Goal: Task Accomplishment & Management: Complete application form

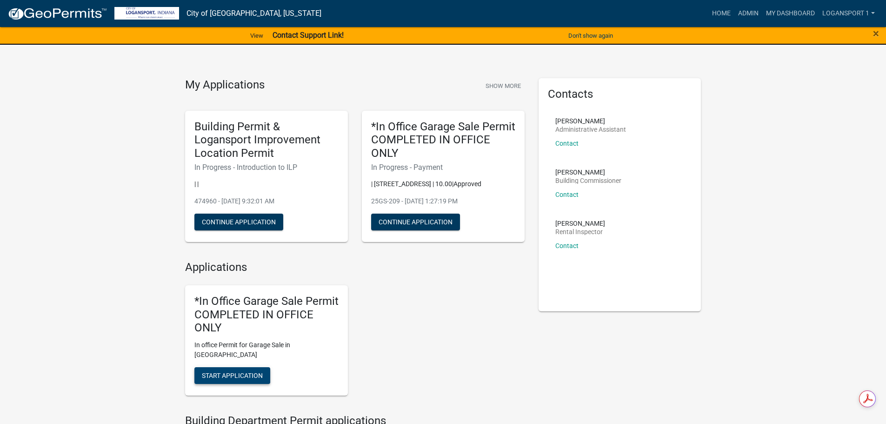
click at [226, 371] on span "Start Application" at bounding box center [232, 374] width 61 height 7
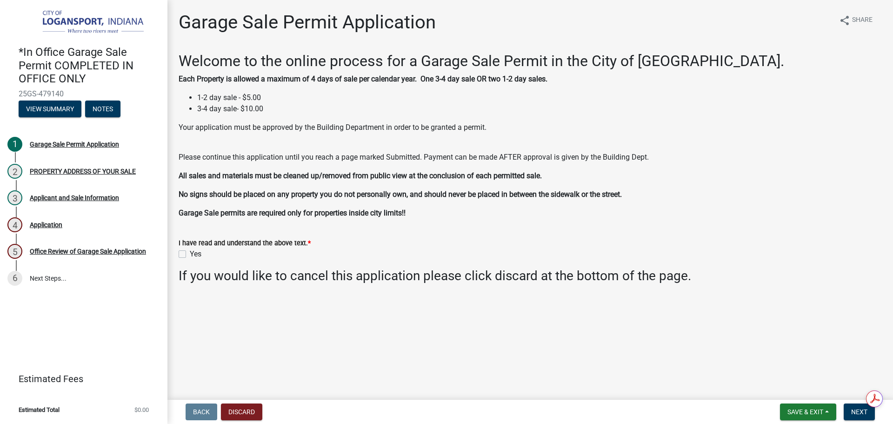
click at [190, 250] on label "Yes" at bounding box center [196, 253] width 12 height 11
click at [190, 250] on input "Yes" at bounding box center [193, 251] width 6 height 6
checkbox input "true"
click at [850, 412] on button "Next" at bounding box center [858, 411] width 31 height 17
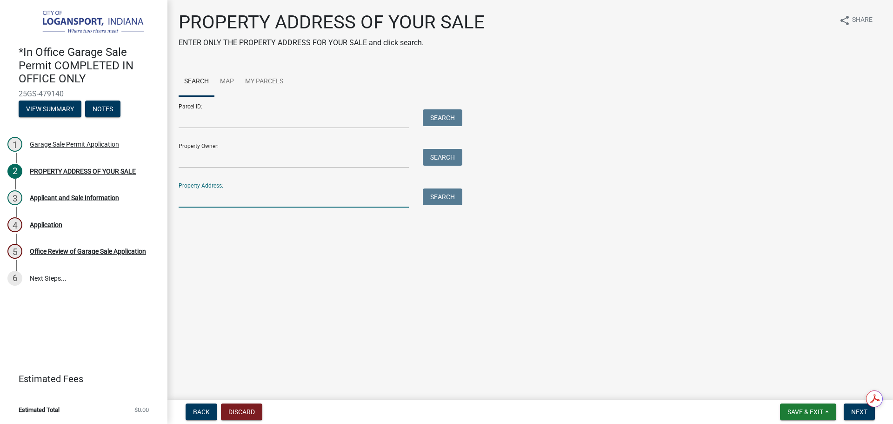
click at [210, 203] on input "Property Address:" at bounding box center [294, 197] width 230 height 19
type input "2721 Emm"
click at [436, 201] on button "Search" at bounding box center [443, 196] width 40 height 17
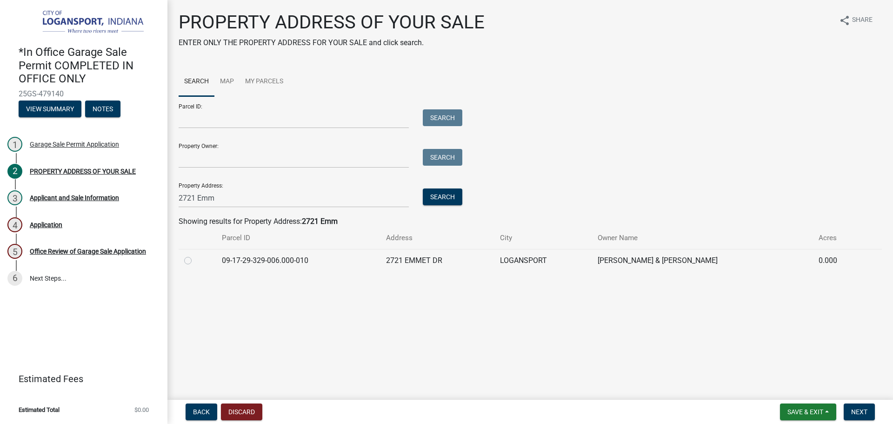
click at [195, 255] on label at bounding box center [195, 255] width 0 height 0
click at [195, 259] on input "radio" at bounding box center [198, 258] width 6 height 6
radio input "true"
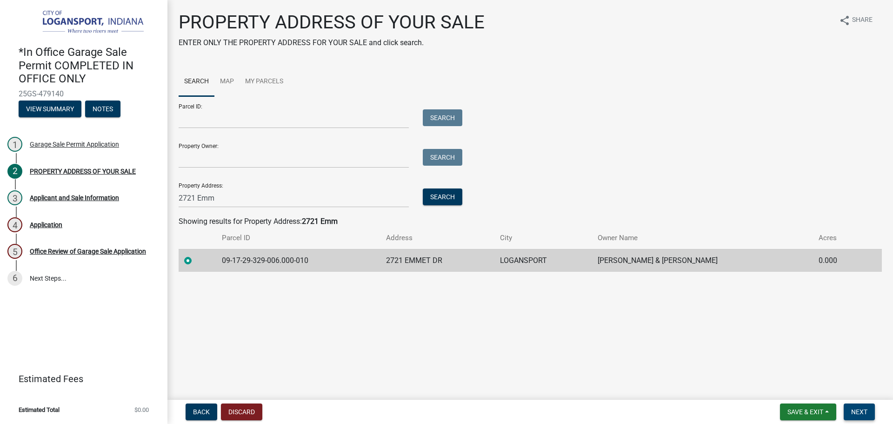
click at [862, 408] on span "Next" at bounding box center [859, 411] width 16 height 7
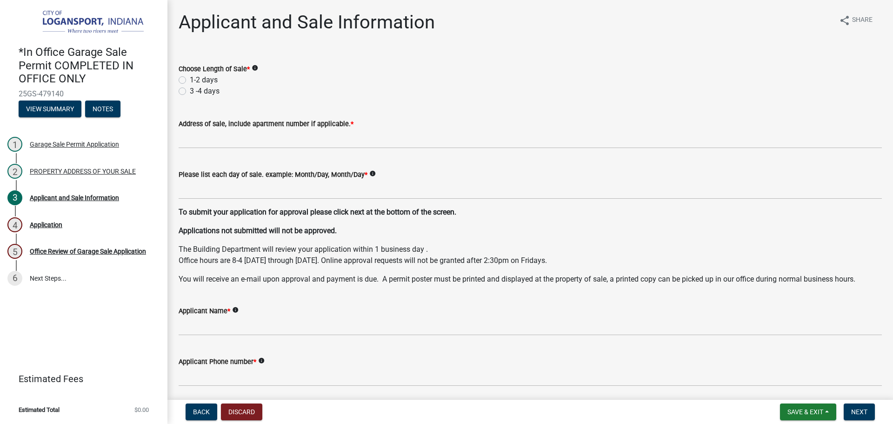
click at [190, 77] on label "1-2 days" at bounding box center [204, 79] width 28 height 11
click at [190, 77] on input "1-2 days" at bounding box center [193, 77] width 6 height 6
radio input "true"
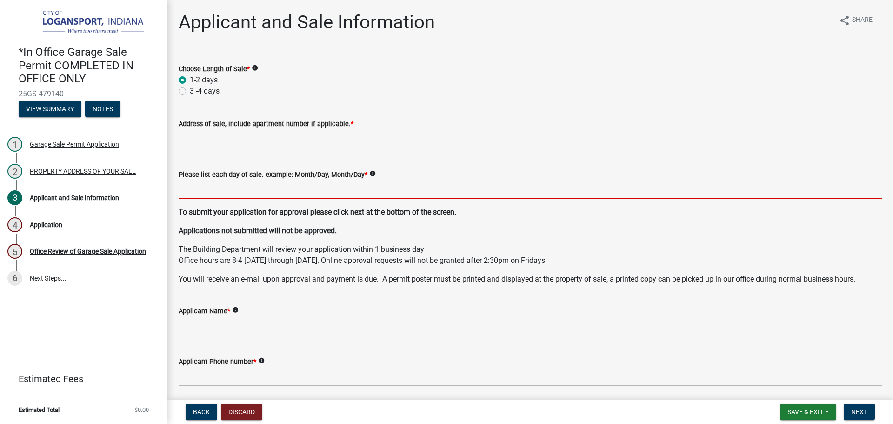
click at [212, 192] on input "Please list each day of sale. example: Month/Day, Month/Day *" at bounding box center [530, 189] width 703 height 19
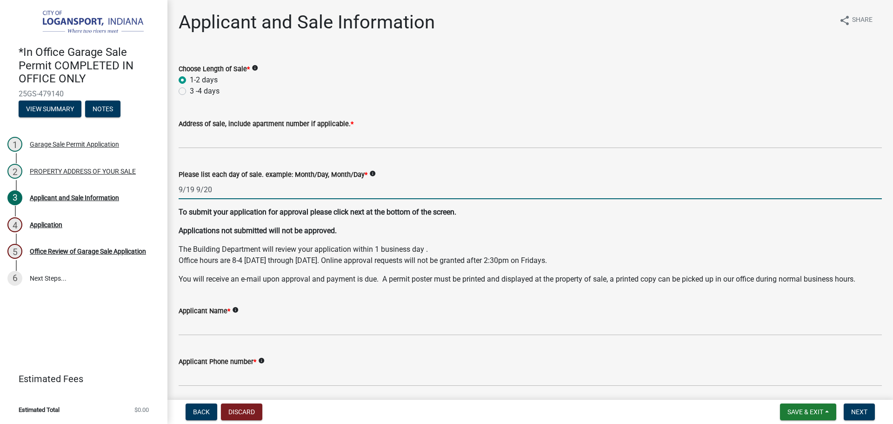
type input "9/19 9/20"
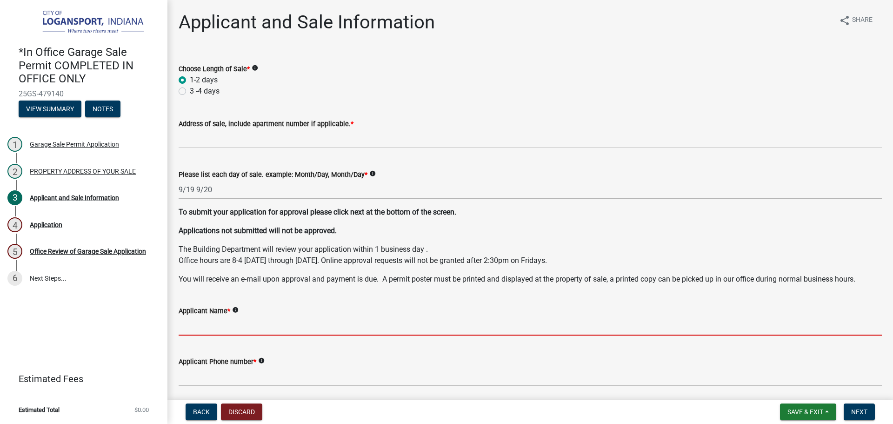
click at [254, 322] on input "Applicant Name *" at bounding box center [530, 325] width 703 height 19
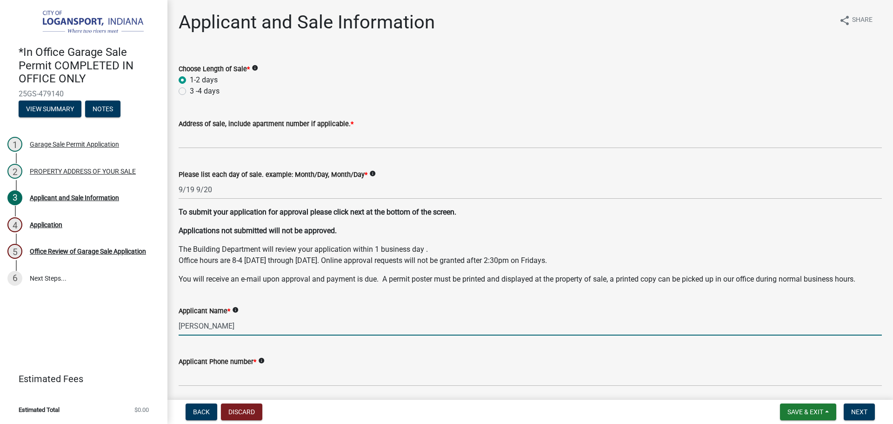
click at [210, 328] on input "[PERSON_NAME]" at bounding box center [530, 325] width 703 height 19
type input "[PERSON_NAME]"
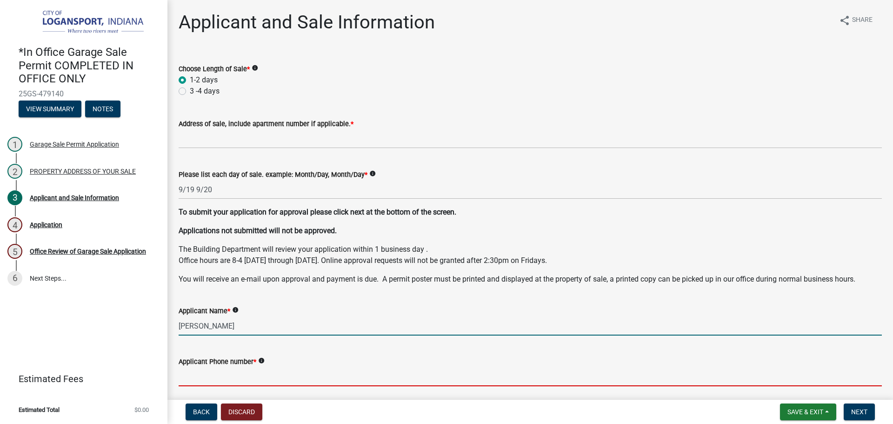
click at [232, 382] on input "Applicant Phone number *" at bounding box center [530, 376] width 703 height 19
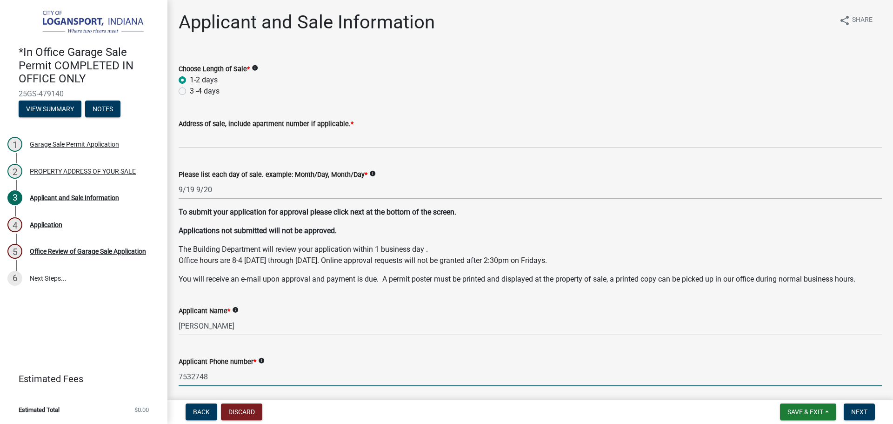
click at [195, 382] on input "7532748" at bounding box center [530, 376] width 703 height 19
click at [179, 376] on input "7532748" at bounding box center [530, 376] width 703 height 19
type input "5747532748"
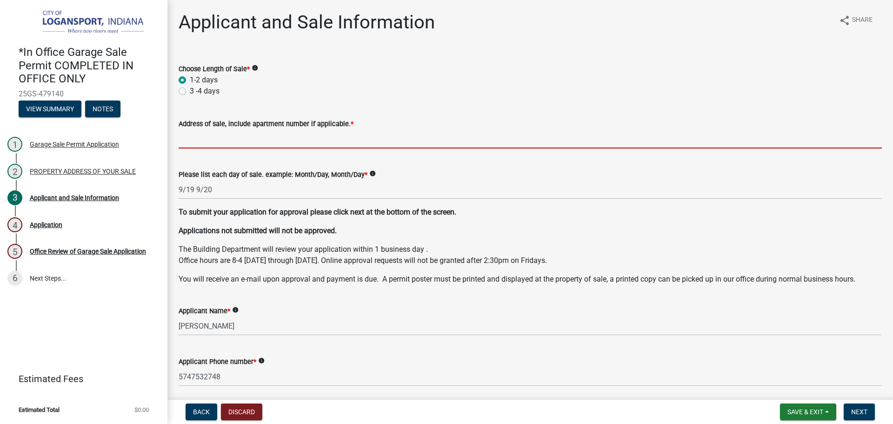
click at [251, 141] on input "Address of sale, include apartment number if applicable. *" at bounding box center [530, 138] width 703 height 19
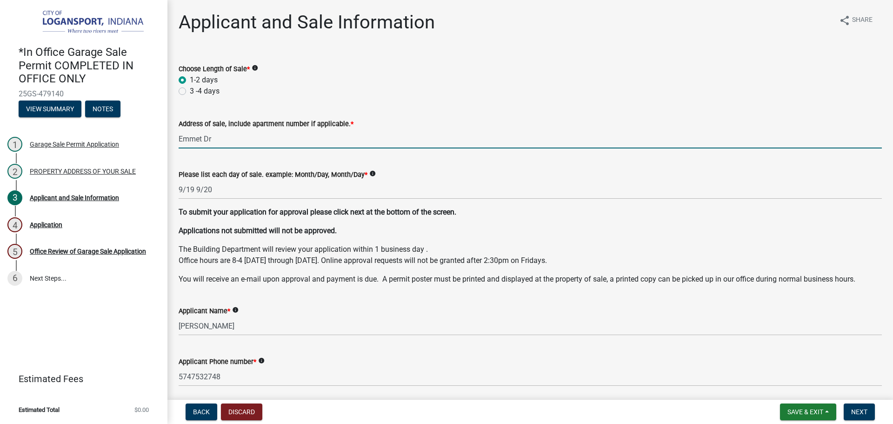
click at [179, 142] on input "Emmet Dr" at bounding box center [530, 138] width 703 height 19
click at [219, 138] on input "[STREET_ADDRESS]" at bounding box center [530, 138] width 703 height 19
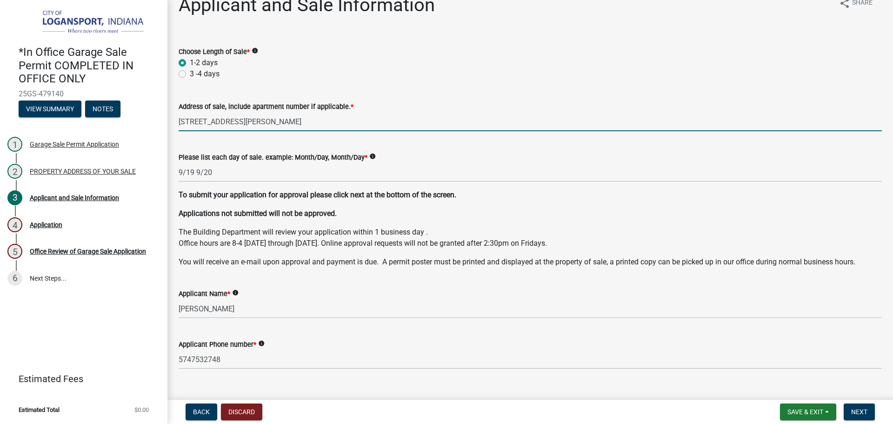
scroll to position [46, 0]
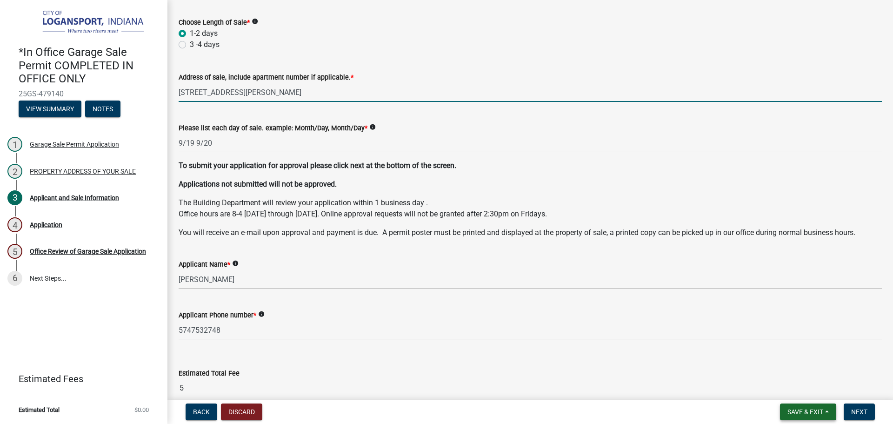
type input "[STREET_ADDRESS][PERSON_NAME]"
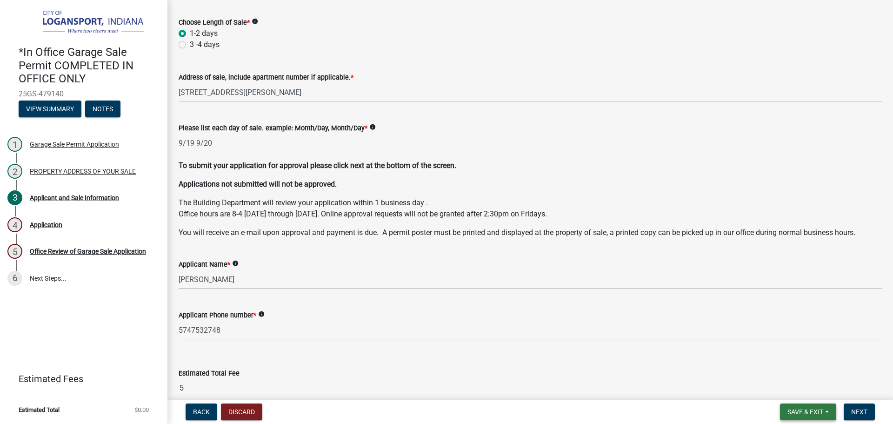
click at [797, 408] on span "Save & Exit" at bounding box center [805, 411] width 36 height 7
click at [786, 367] on button "Save" at bounding box center [799, 365] width 74 height 22
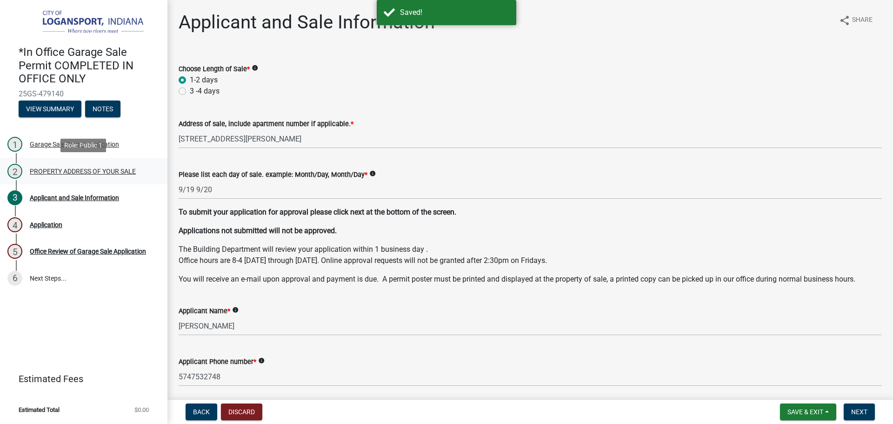
click at [74, 169] on div "PROPERTY ADDRESS OF YOUR SALE" at bounding box center [83, 171] width 106 height 7
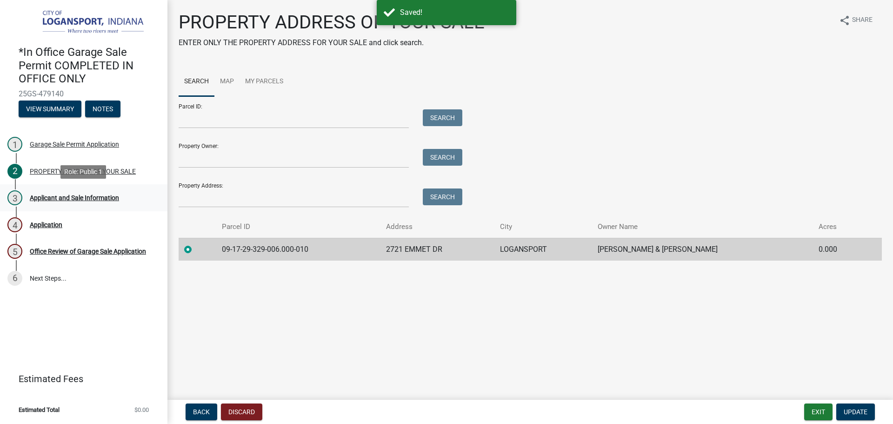
click at [76, 197] on div "Applicant and Sale Information" at bounding box center [74, 197] width 89 height 7
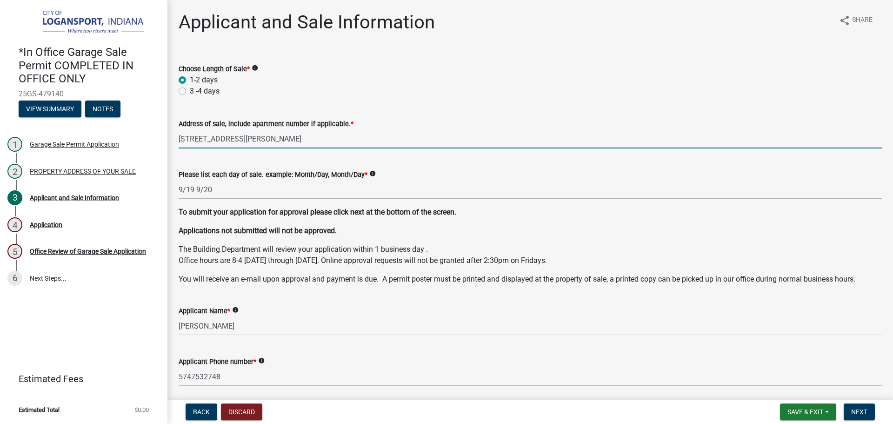
click at [217, 138] on input "[STREET_ADDRESS][PERSON_NAME]" at bounding box center [530, 138] width 703 height 19
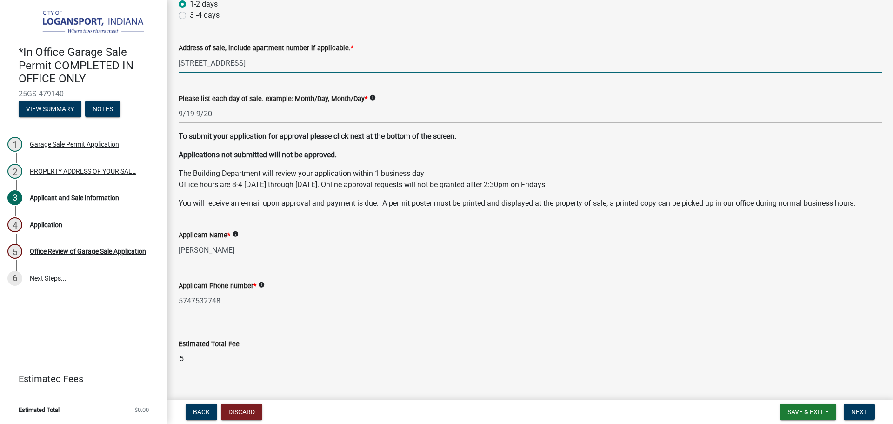
scroll to position [93, 0]
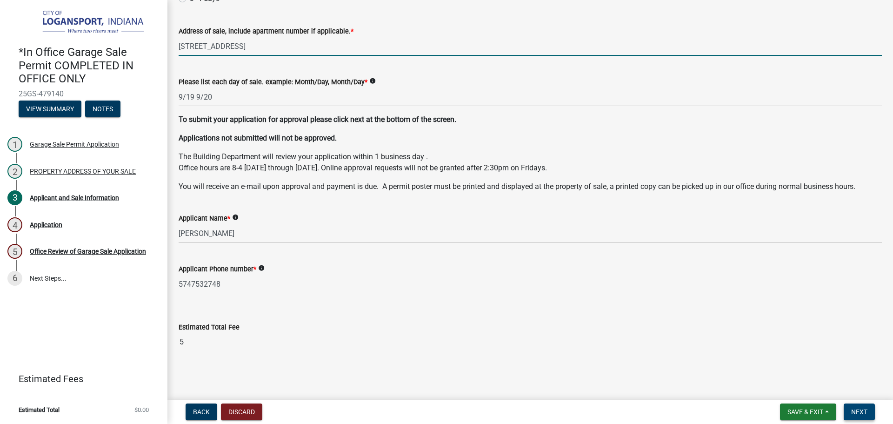
type input "[STREET_ADDRESS]"
click at [858, 413] on span "Next" at bounding box center [859, 411] width 16 height 7
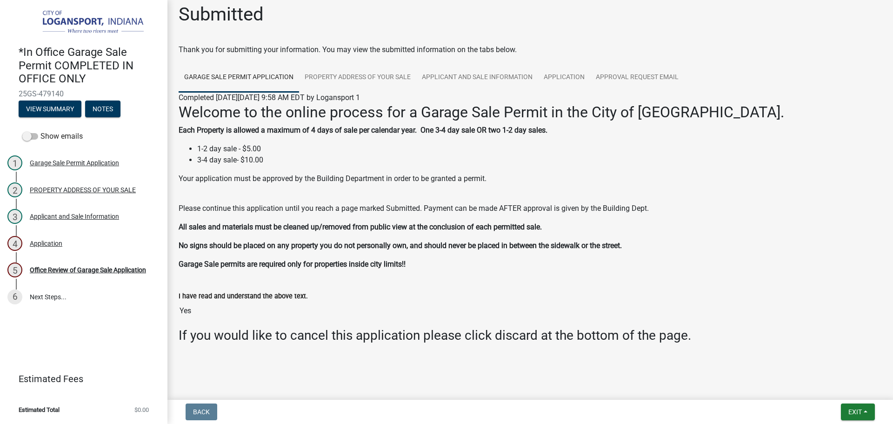
scroll to position [10, 0]
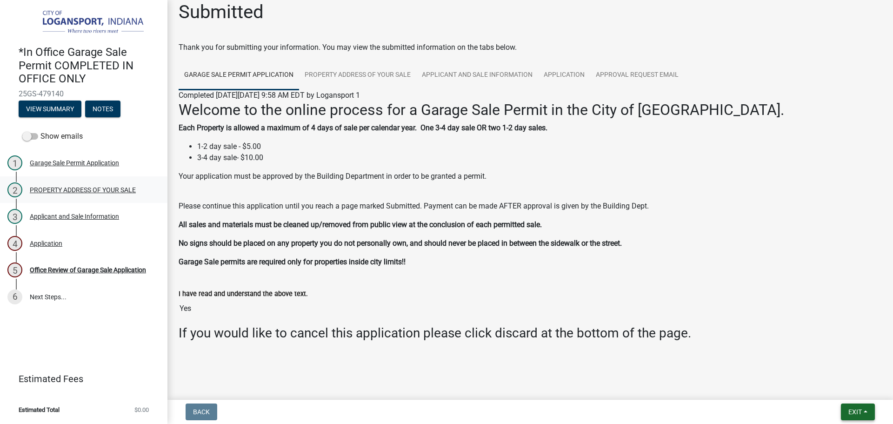
drag, startPoint x: 860, startPoint y: 413, endPoint x: 0, endPoint y: 184, distance: 889.8
click at [344, 209] on wm-app "*In Office Garage Sale Permit COMPLETED IN OFFICE ONLY 25GS-479140 View Summary…" at bounding box center [446, 212] width 893 height 424
click at [98, 264] on div "5 Office Review of Garage Sale Application" at bounding box center [79, 269] width 145 height 15
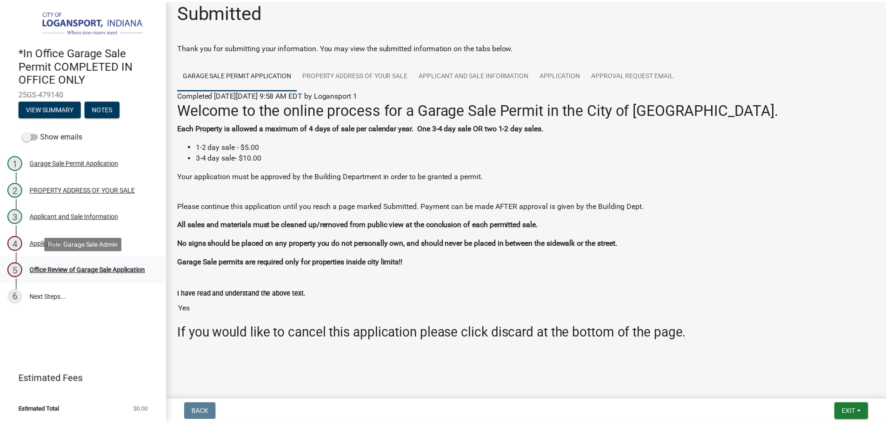
scroll to position [0, 0]
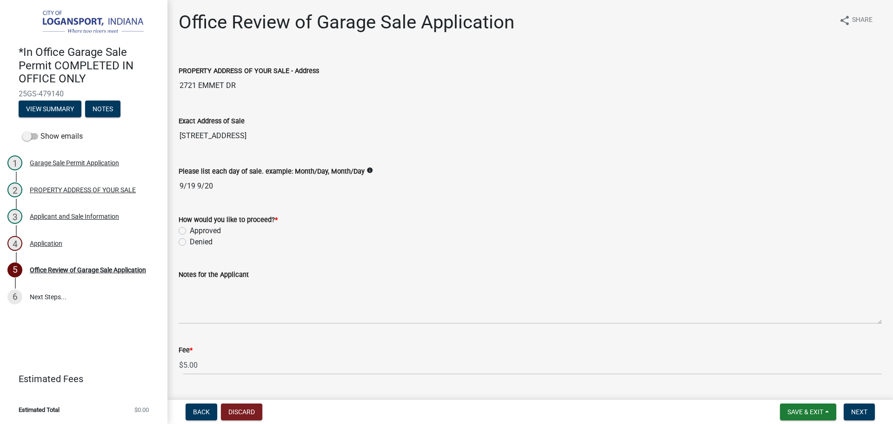
click at [178, 230] on div "How would you like to proceed? * Approved Denied" at bounding box center [530, 225] width 717 height 45
click at [190, 228] on label "Approved" at bounding box center [205, 230] width 31 height 11
click at [190, 228] on input "Approved" at bounding box center [193, 228] width 6 height 6
radio input "true"
click at [856, 411] on span "Next" at bounding box center [859, 411] width 16 height 7
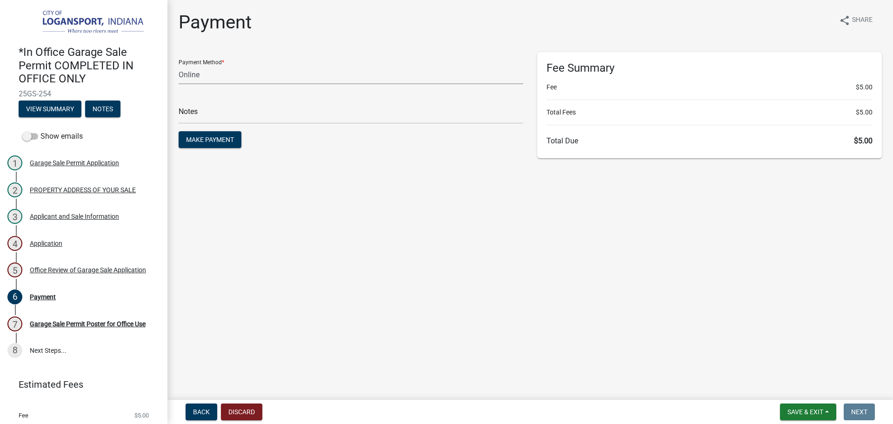
click at [265, 74] on select "Credit Card POS Check Cash Online" at bounding box center [351, 74] width 345 height 19
select select "2: 1"
click at [179, 65] on select "Credit Card POS Check Cash Online" at bounding box center [351, 74] width 345 height 19
click at [256, 112] on input "text" at bounding box center [351, 114] width 345 height 19
type input "118356"
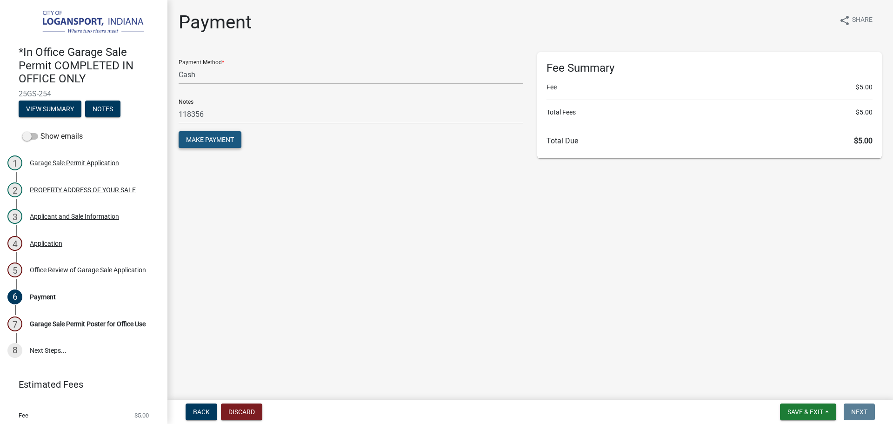
click at [222, 146] on button "Make Payment" at bounding box center [210, 139] width 63 height 17
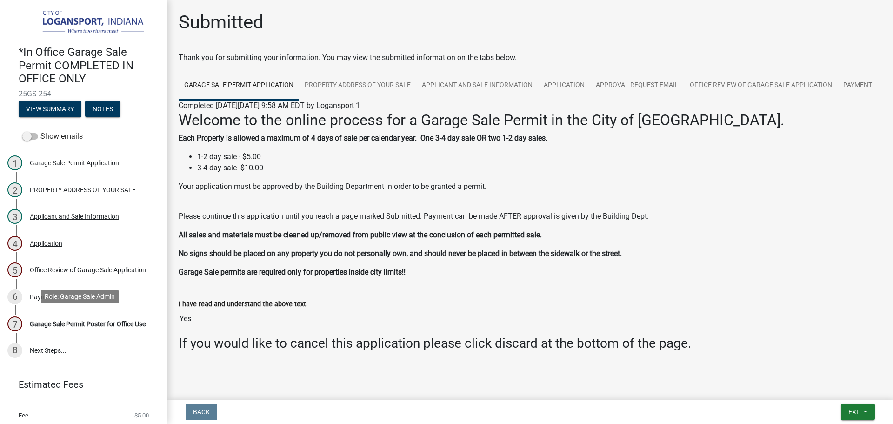
drag, startPoint x: 113, startPoint y: 315, endPoint x: 117, endPoint y: 300, distance: 15.5
click at [113, 320] on div "Garage Sale Permit Poster for Office Use" at bounding box center [88, 323] width 116 height 7
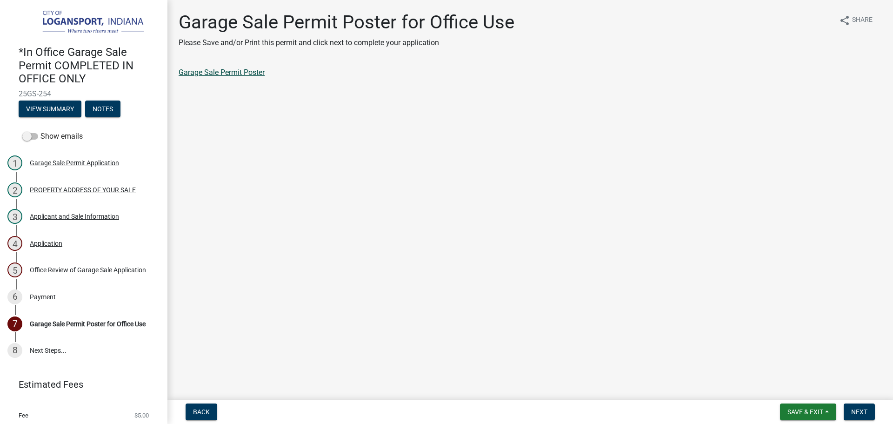
click at [231, 74] on link "Garage Sale Permit Poster" at bounding box center [222, 72] width 86 height 9
click at [845, 400] on nav "Back Save & Exit Save Save & Exit Next" at bounding box center [529, 411] width 725 height 24
click at [853, 408] on span "Next" at bounding box center [859, 411] width 16 height 7
